Goal: Task Accomplishment & Management: Manage account settings

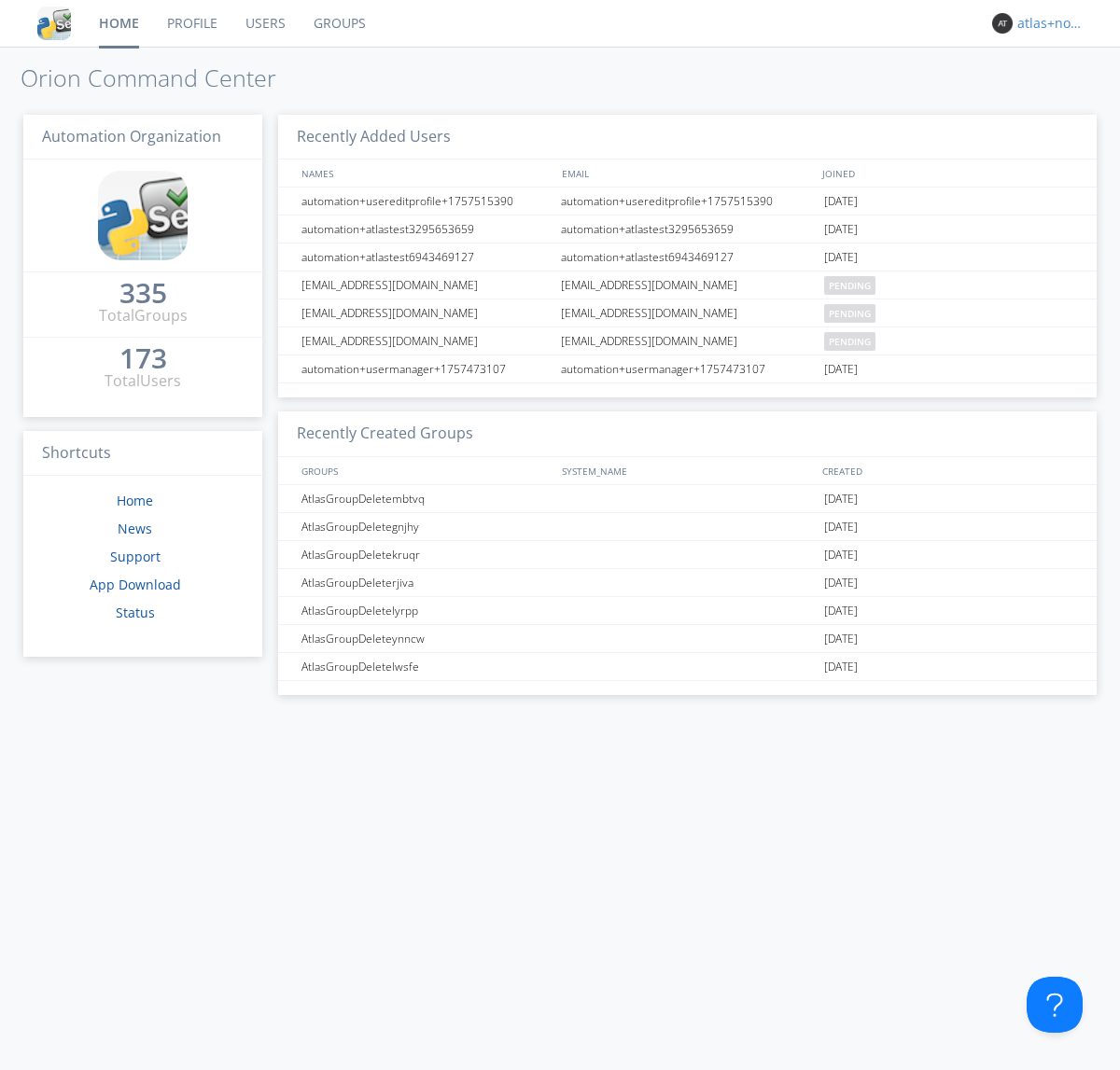
click at [1046, 23] on div "atlas+nodispatch" at bounding box center [1051, 24] width 70 height 19
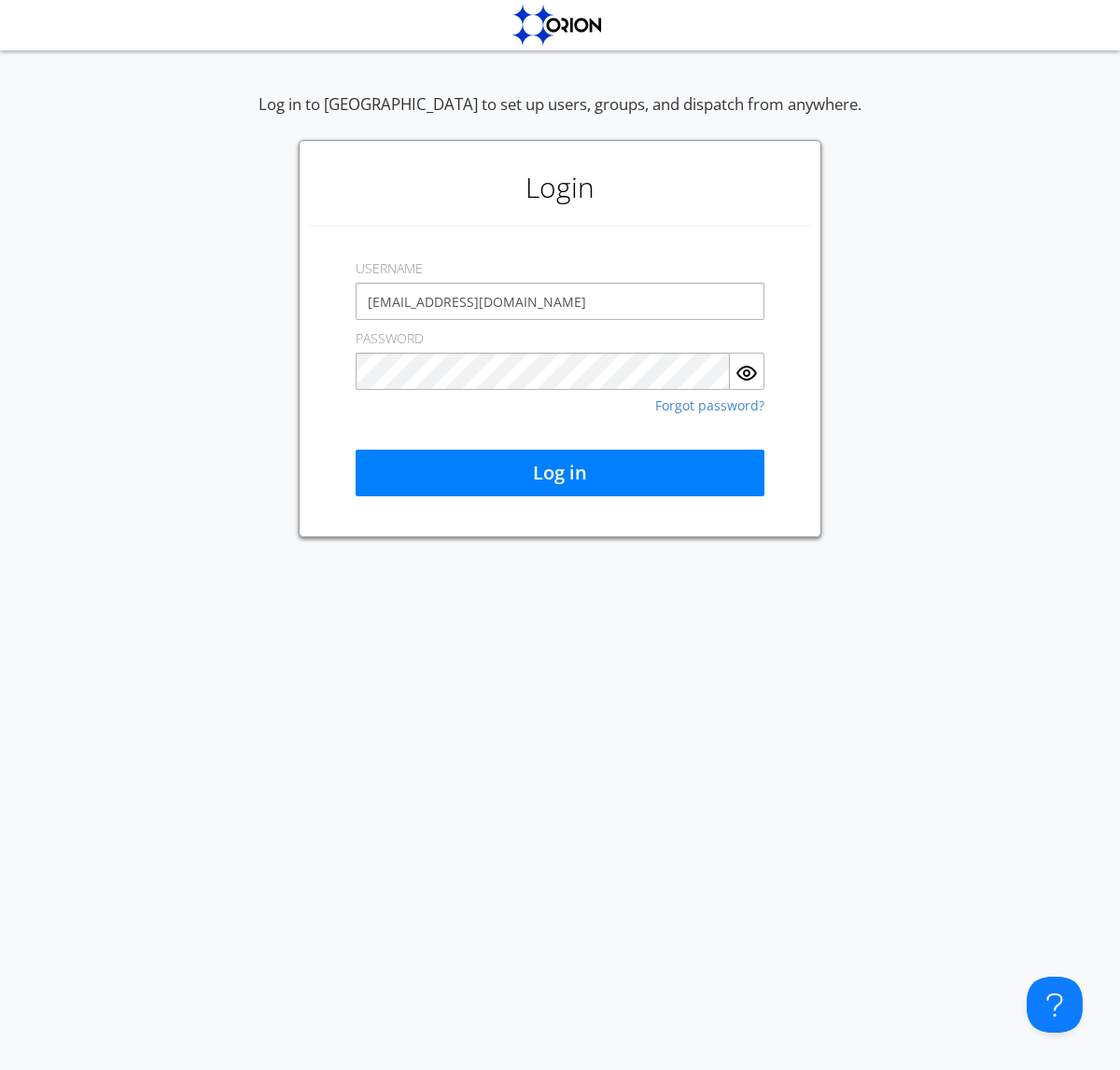
type input "[EMAIL_ADDRESS][DOMAIN_NAME]"
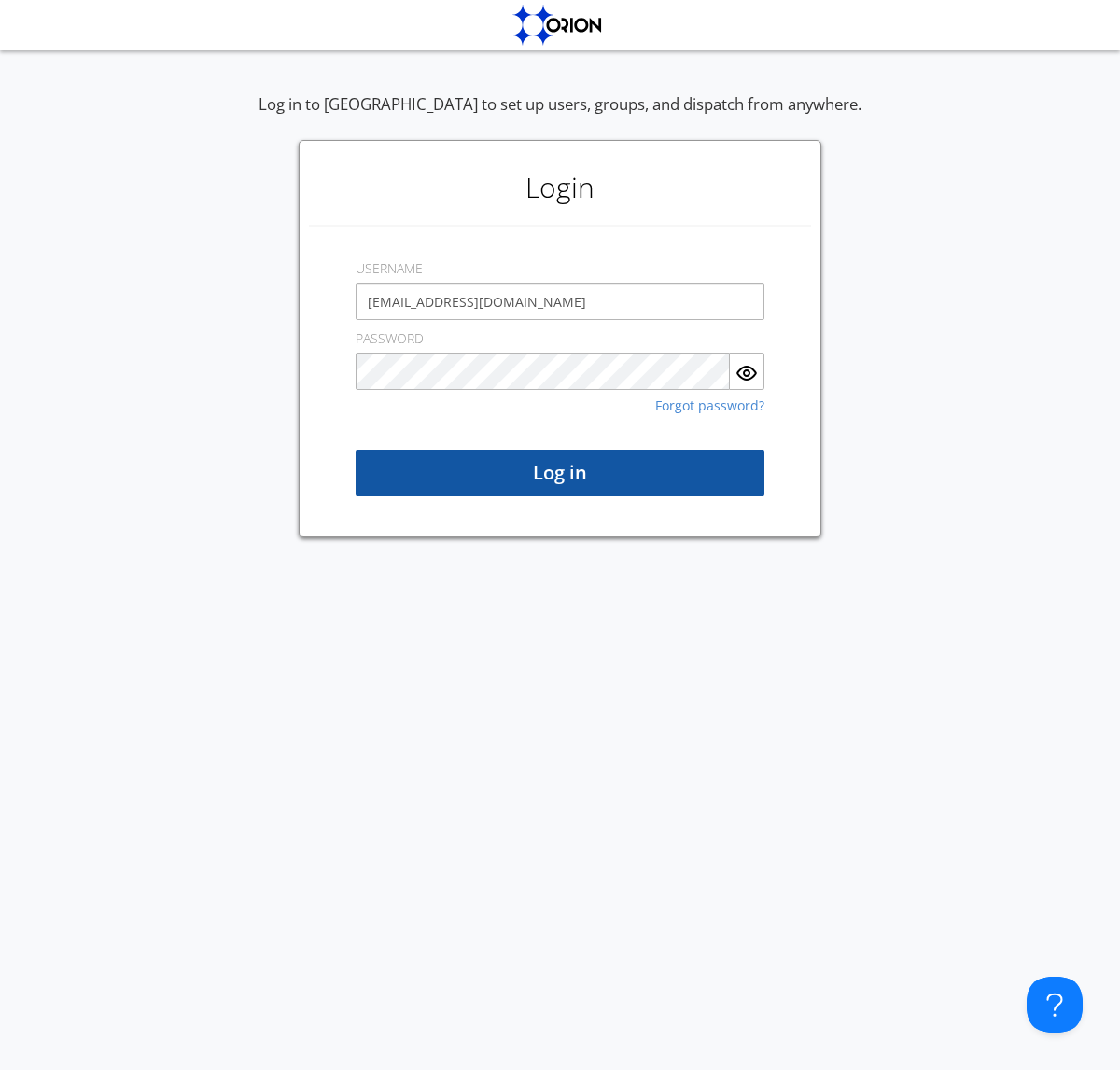
click at [560, 472] on button "Log in" at bounding box center [560, 472] width 409 height 47
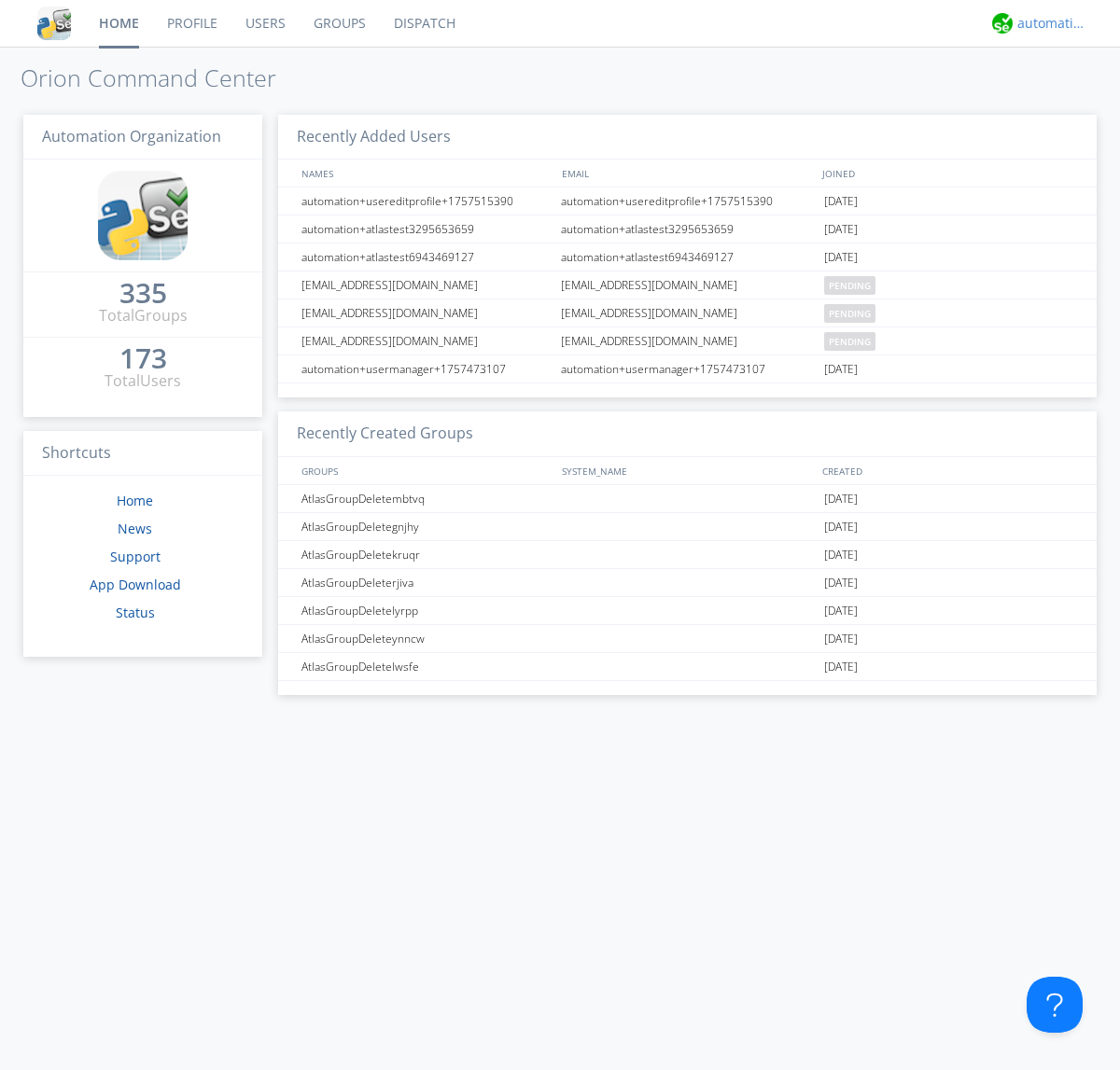
click at [1046, 23] on div "automation+atlas" at bounding box center [1051, 24] width 70 height 19
click at [1061, 98] on div "Log Out" at bounding box center [1061, 98] width 96 height 33
